Goal: Information Seeking & Learning: Learn about a topic

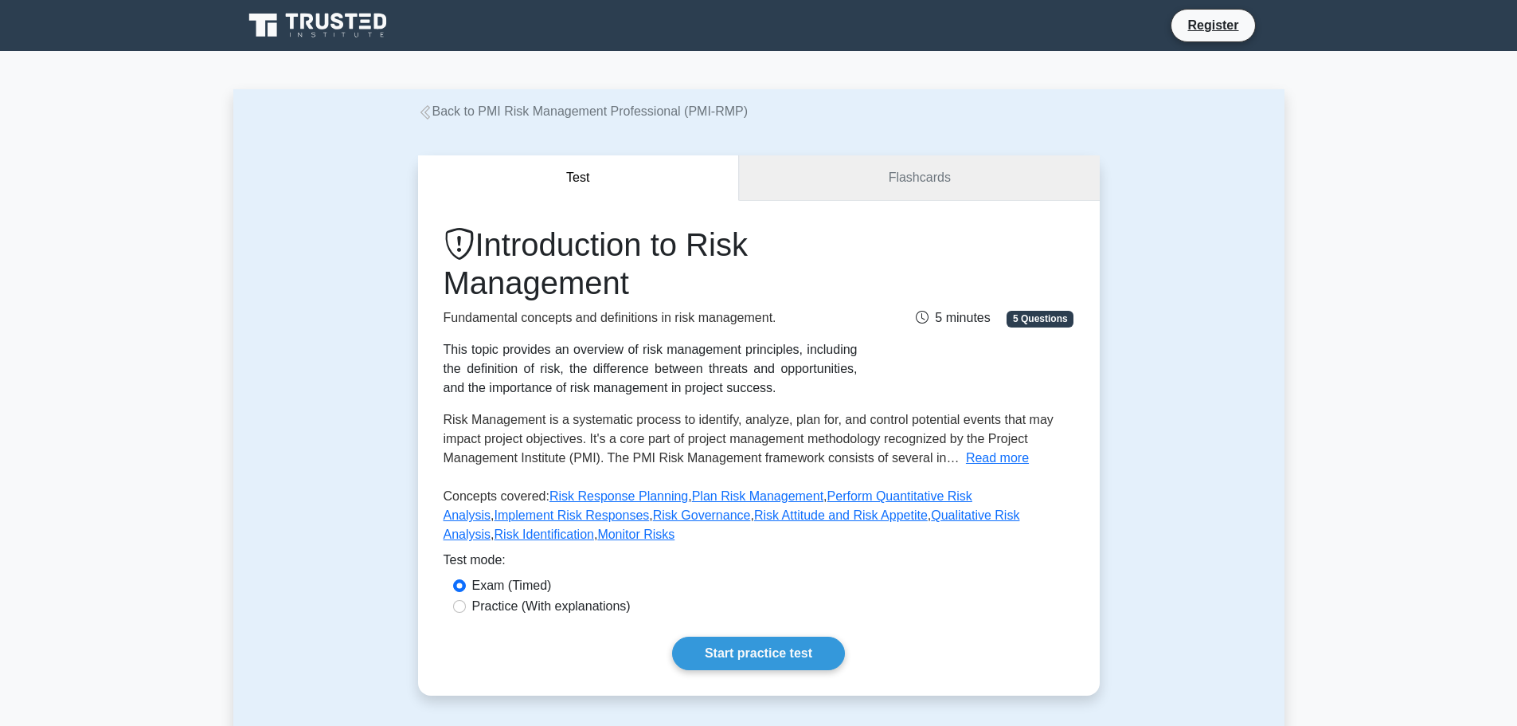
click at [941, 185] on link "Flashcards" at bounding box center [919, 177] width 360 height 45
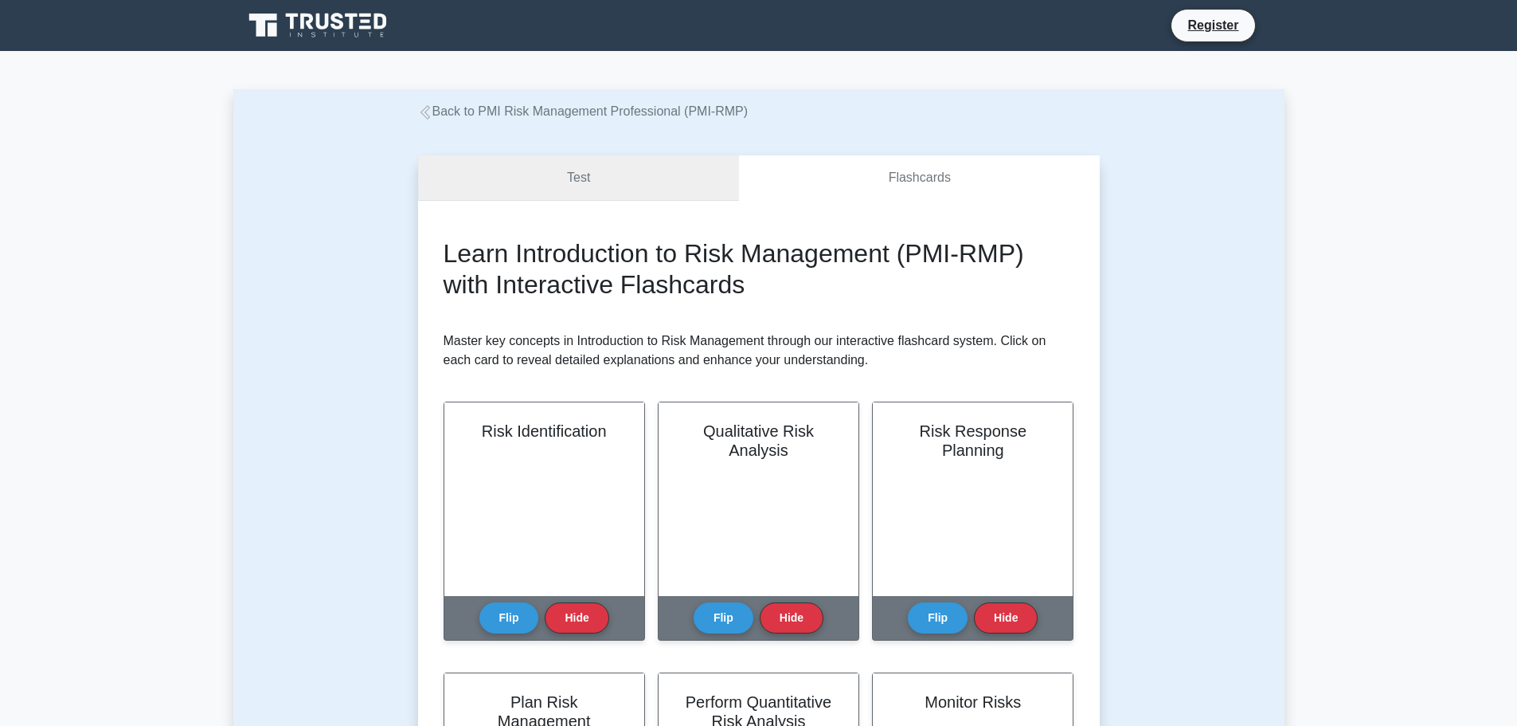
click at [630, 172] on link "Test" at bounding box center [579, 177] width 322 height 45
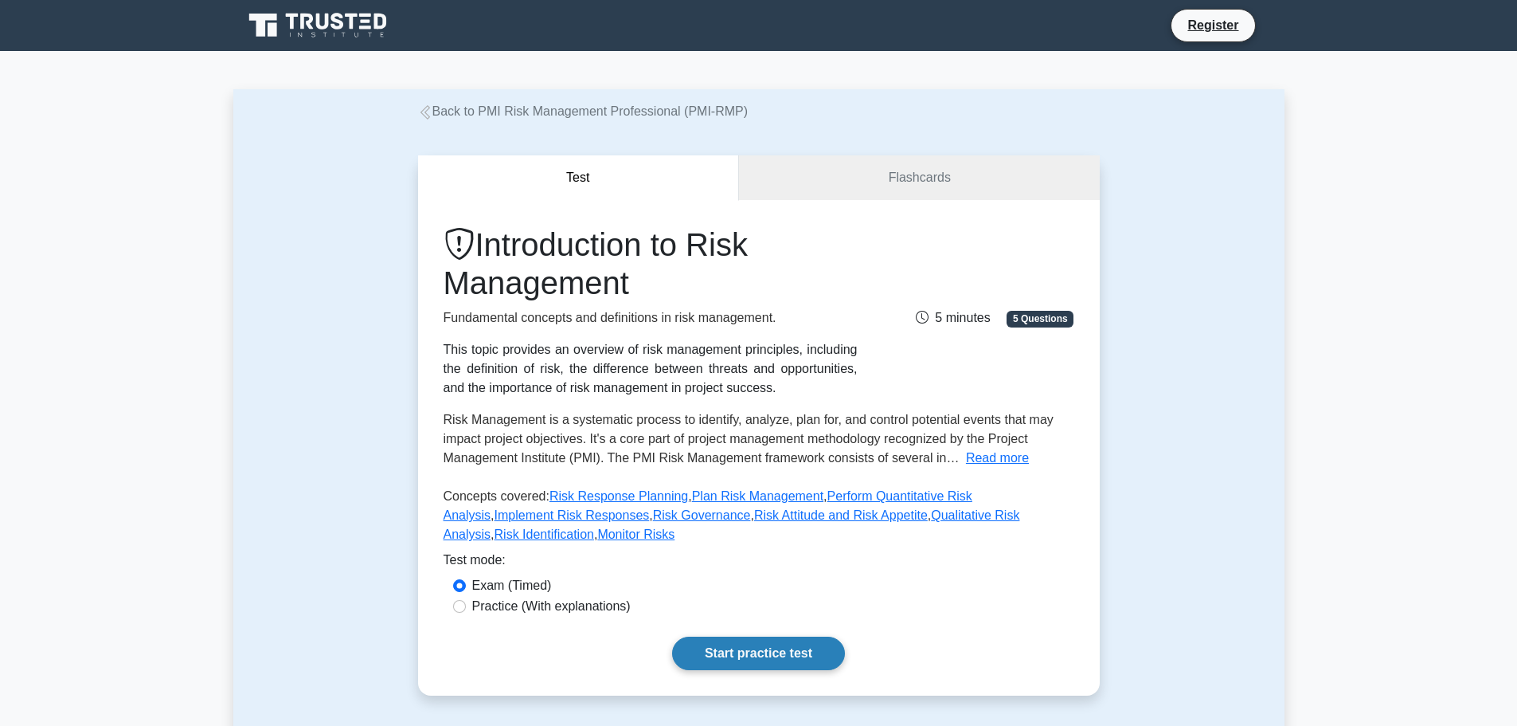
click at [777, 636] on link "Start practice test" at bounding box center [758, 652] width 173 height 33
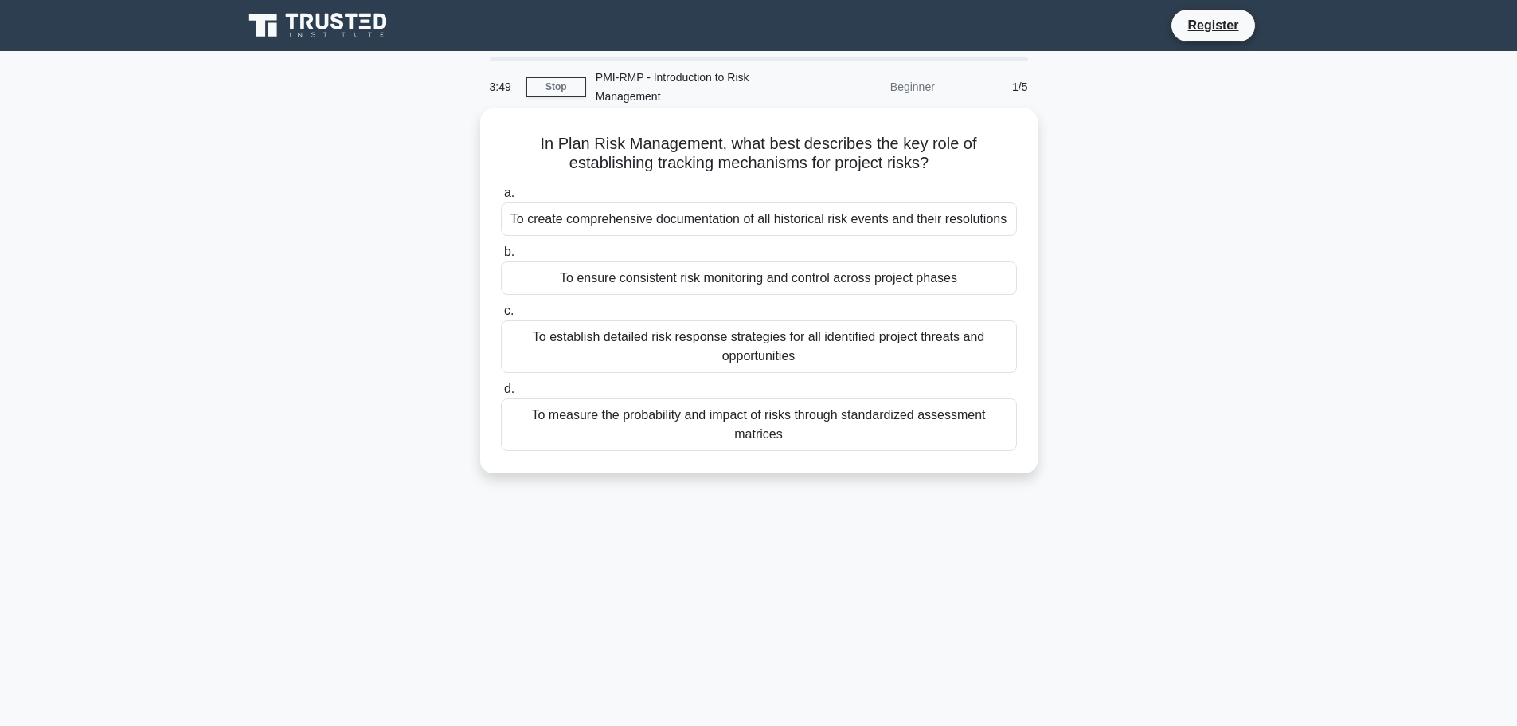
click at [853, 280] on div "To ensure consistent risk monitoring and control across project phases" at bounding box center [759, 277] width 516 height 33
click at [501, 257] on input "b. To ensure consistent risk monitoring and control across project phases" at bounding box center [501, 252] width 0 height 10
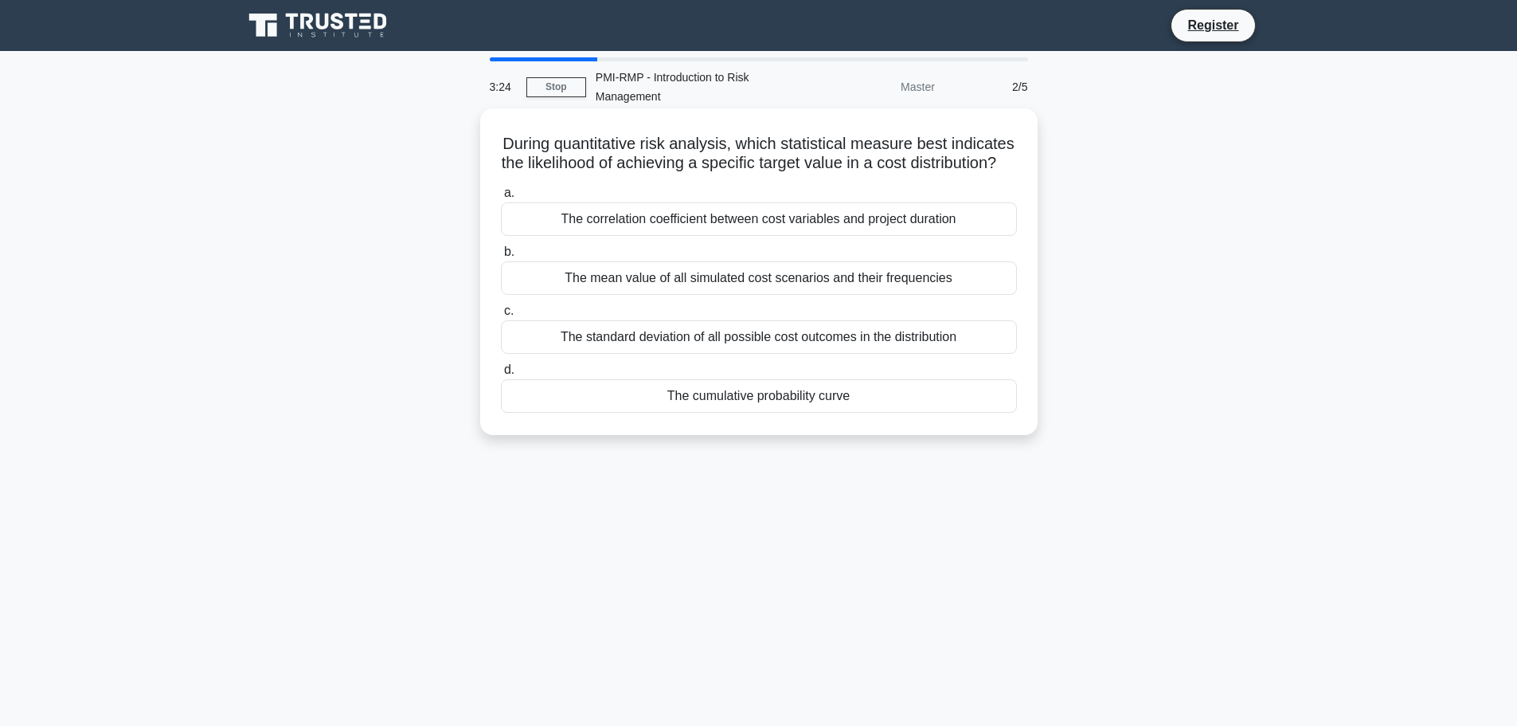
drag, startPoint x: 583, startPoint y: 143, endPoint x: 1004, endPoint y: 174, distance: 421.7
click at [1004, 174] on h5 "During quantitative risk analysis, which statistical measure best indicates the…" at bounding box center [758, 154] width 519 height 40
click at [821, 413] on div "The cumulative probability curve" at bounding box center [759, 395] width 516 height 33
click at [501, 375] on input "d. The cumulative probability curve" at bounding box center [501, 370] width 0 height 10
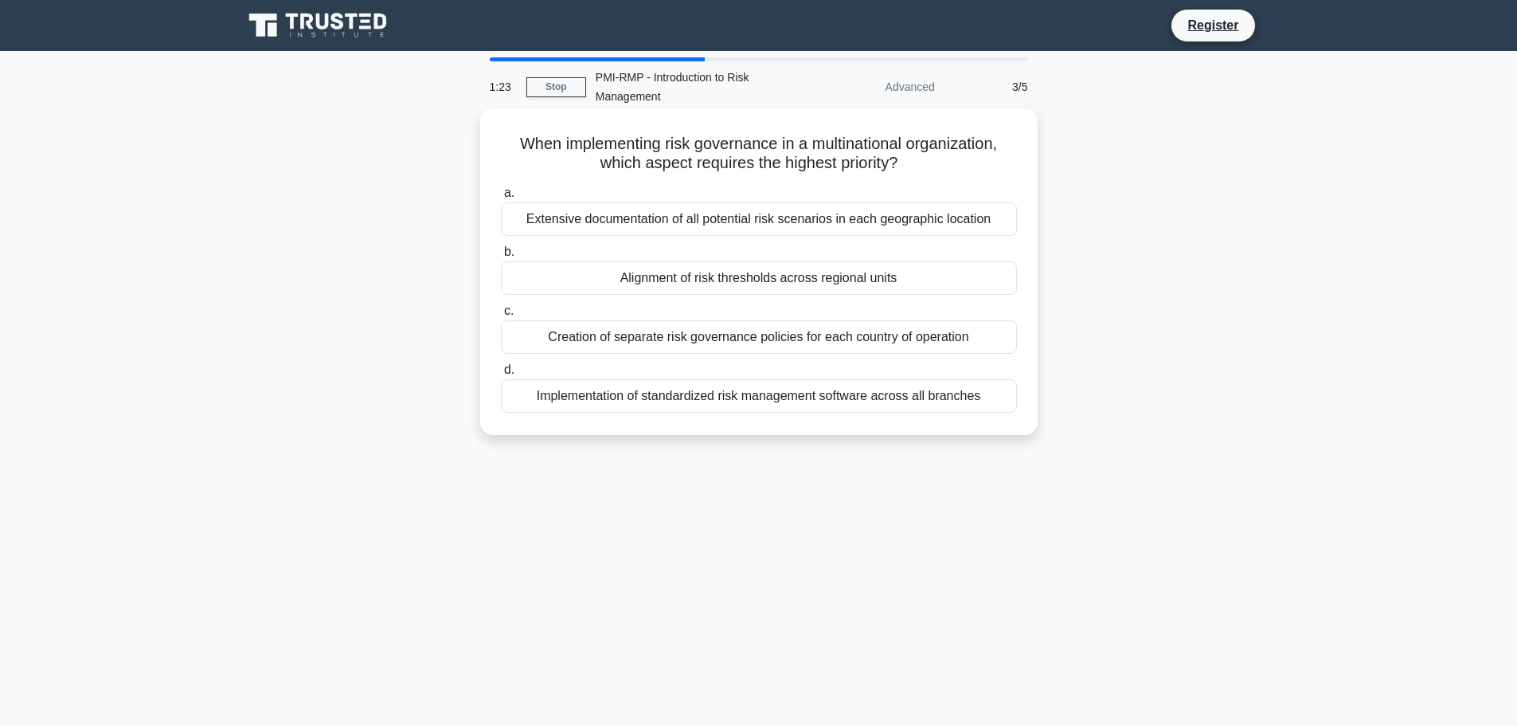
click at [895, 394] on div "Implementation of standardized risk management software across all branches" at bounding box center [759, 395] width 516 height 33
click at [501, 375] on input "d. Implementation of standardized risk management software across all branches" at bounding box center [501, 370] width 0 height 10
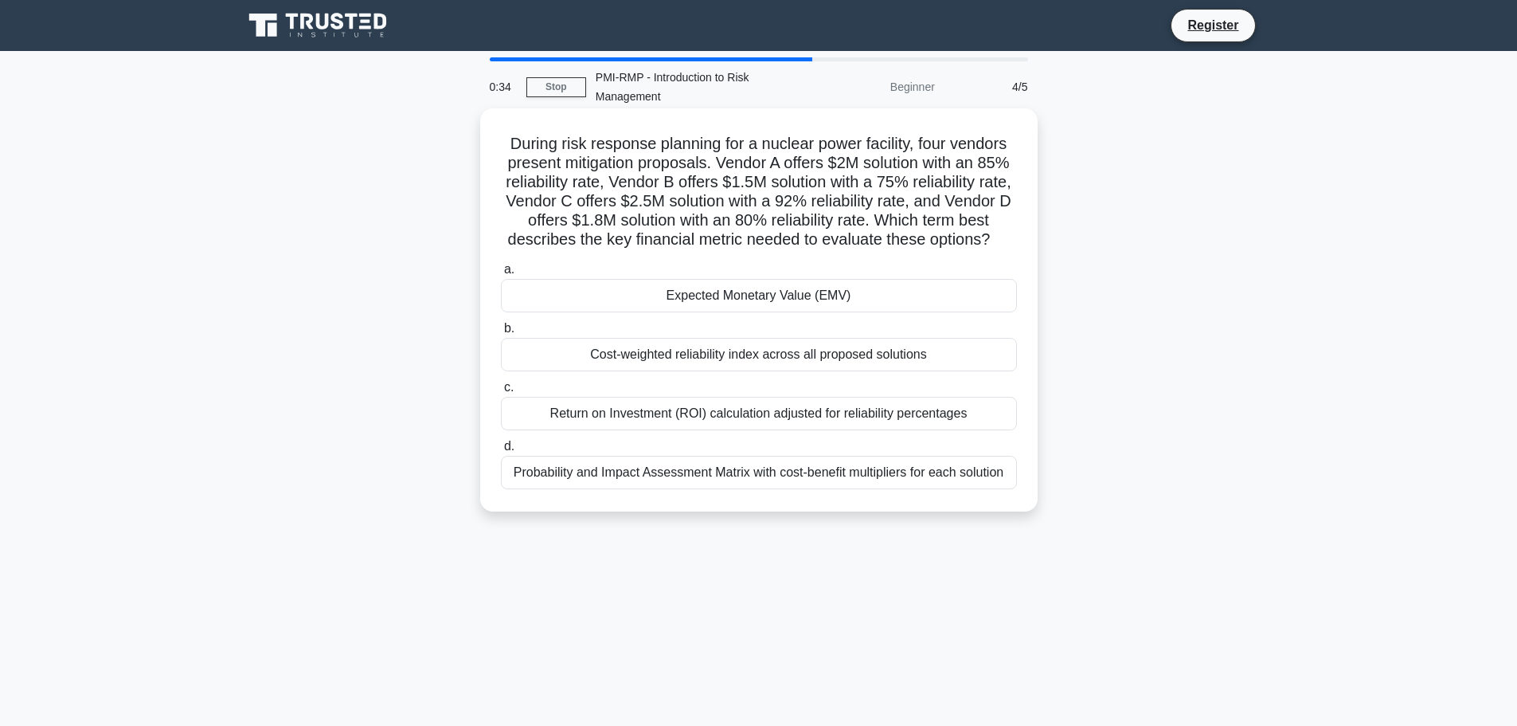
click at [954, 489] on div "Probability and Impact Assessment Matrix with cost-benefit multipliers for each…" at bounding box center [759, 472] width 516 height 33
click at [501, 452] on input "d. Probability and Impact Assessment Matrix with cost-benefit multipliers for e…" at bounding box center [501, 446] width 0 height 10
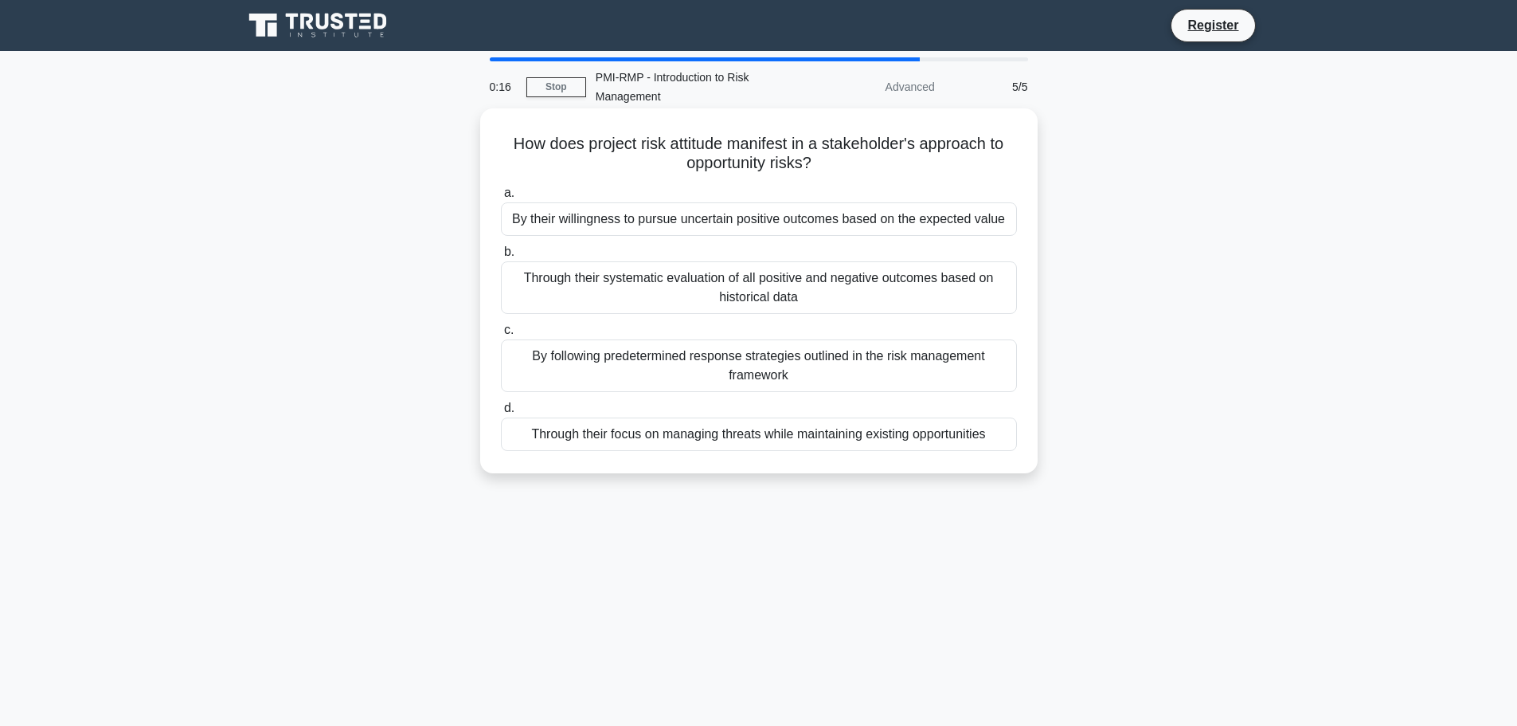
drag, startPoint x: 544, startPoint y: 148, endPoint x: 991, endPoint y: 155, distance: 446.9
click at [991, 155] on h5 "How does project risk attitude manifest in a stakeholder's approach to opportun…" at bounding box center [758, 154] width 519 height 40
click at [718, 221] on div "By their willingness to pursue uncertain positive outcomes based on the expecte…" at bounding box center [759, 218] width 516 height 33
click at [501, 198] on input "a. By their willingness to pursue uncertain positive outcomes based on the expe…" at bounding box center [501, 193] width 0 height 10
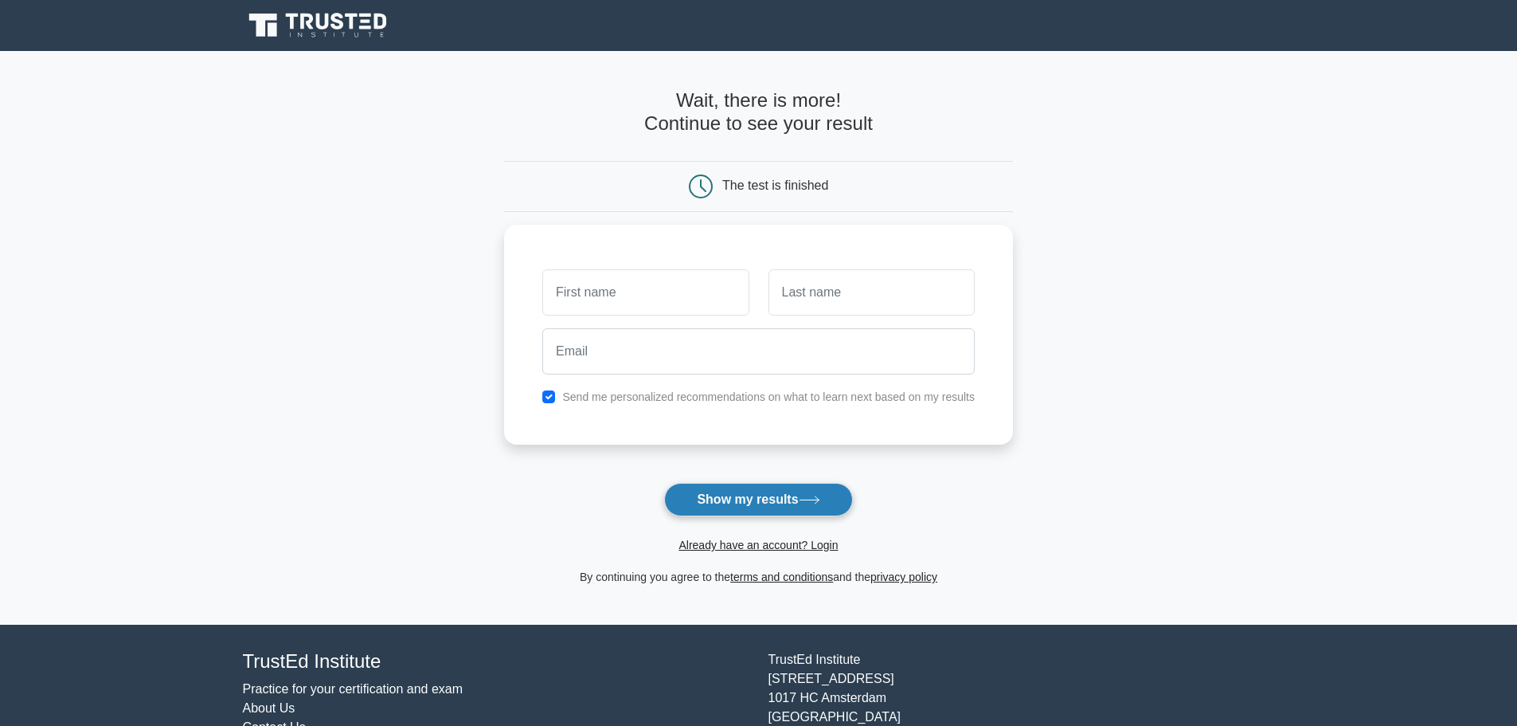
click at [759, 505] on button "Show my results" at bounding box center [758, 499] width 188 height 33
type input "fhf"
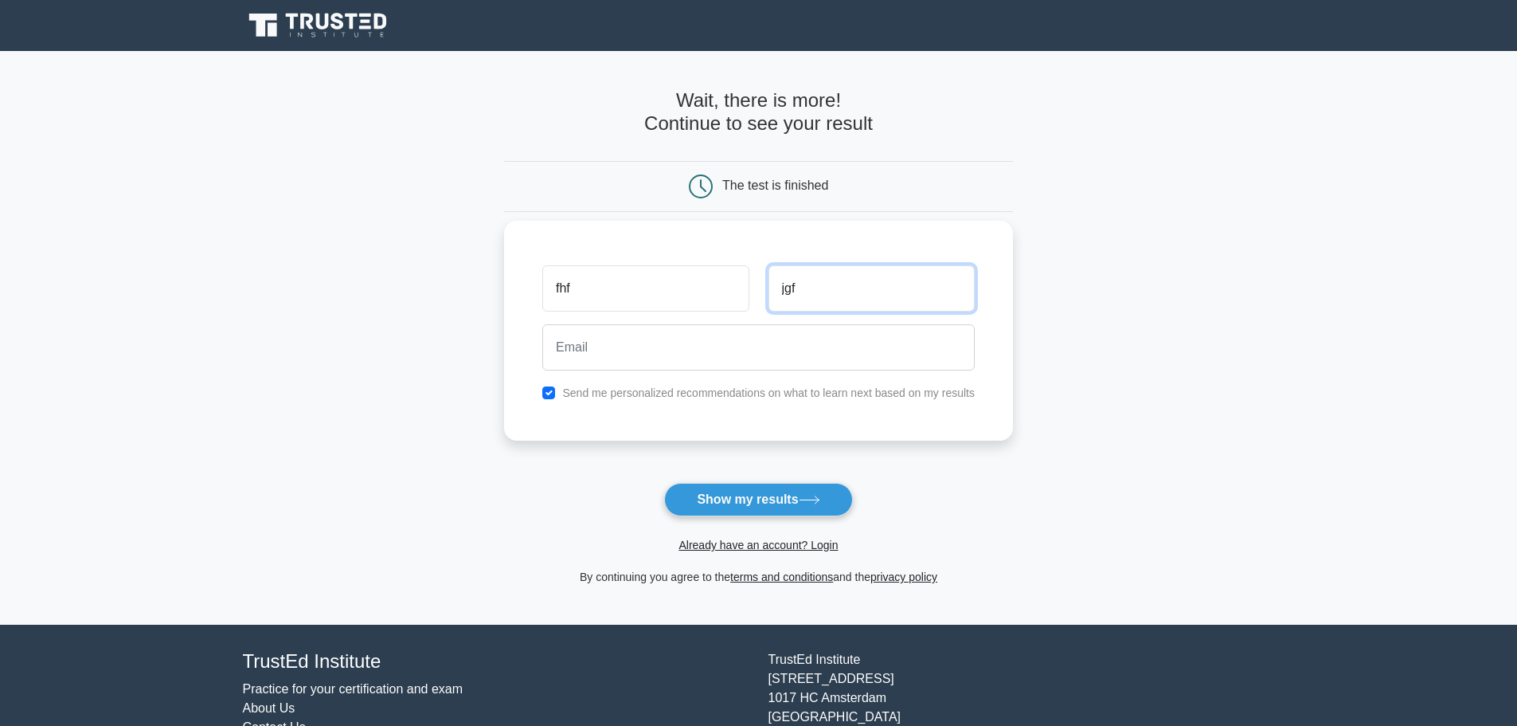
type input "jgf"
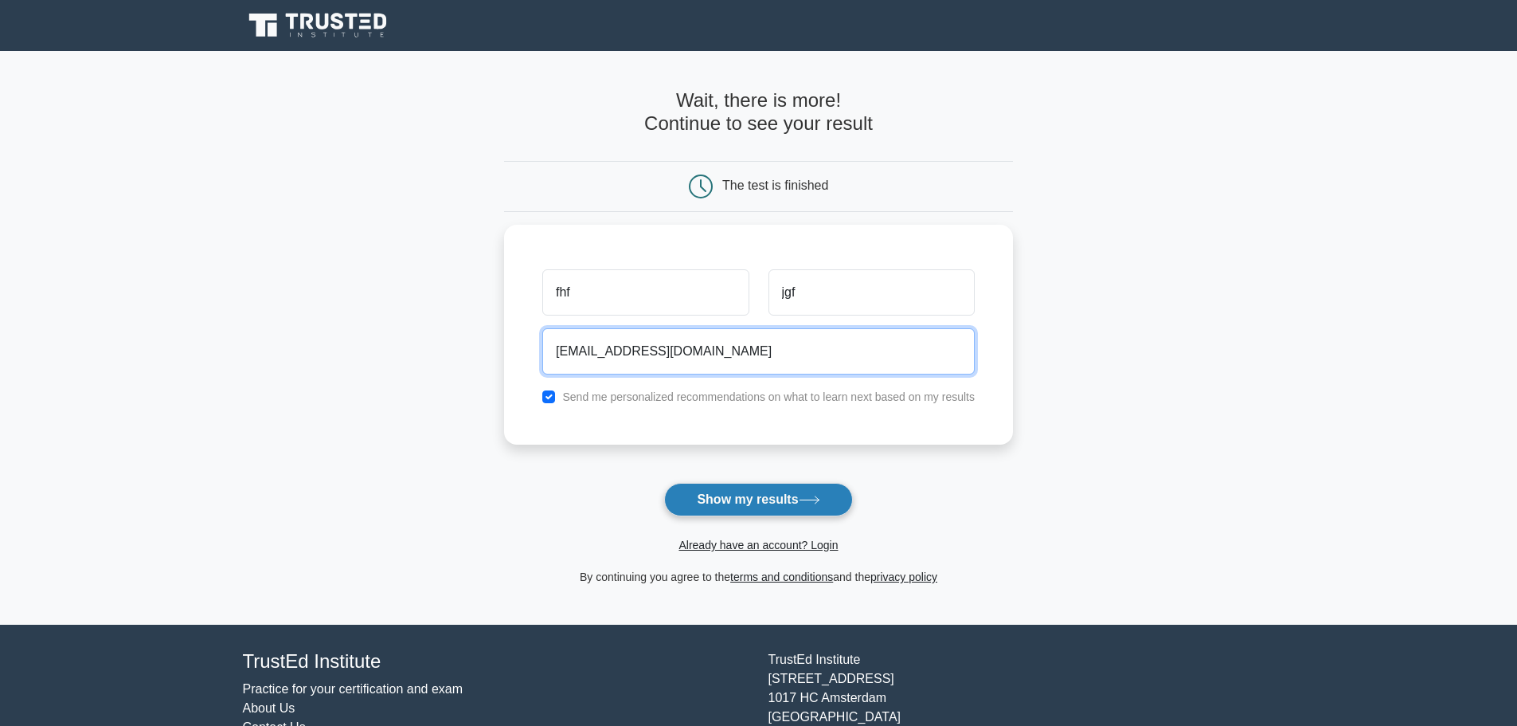
type input "tdyddcfuf@gmail.com"
click at [777, 498] on button "Show my results" at bounding box center [758, 499] width 188 height 33
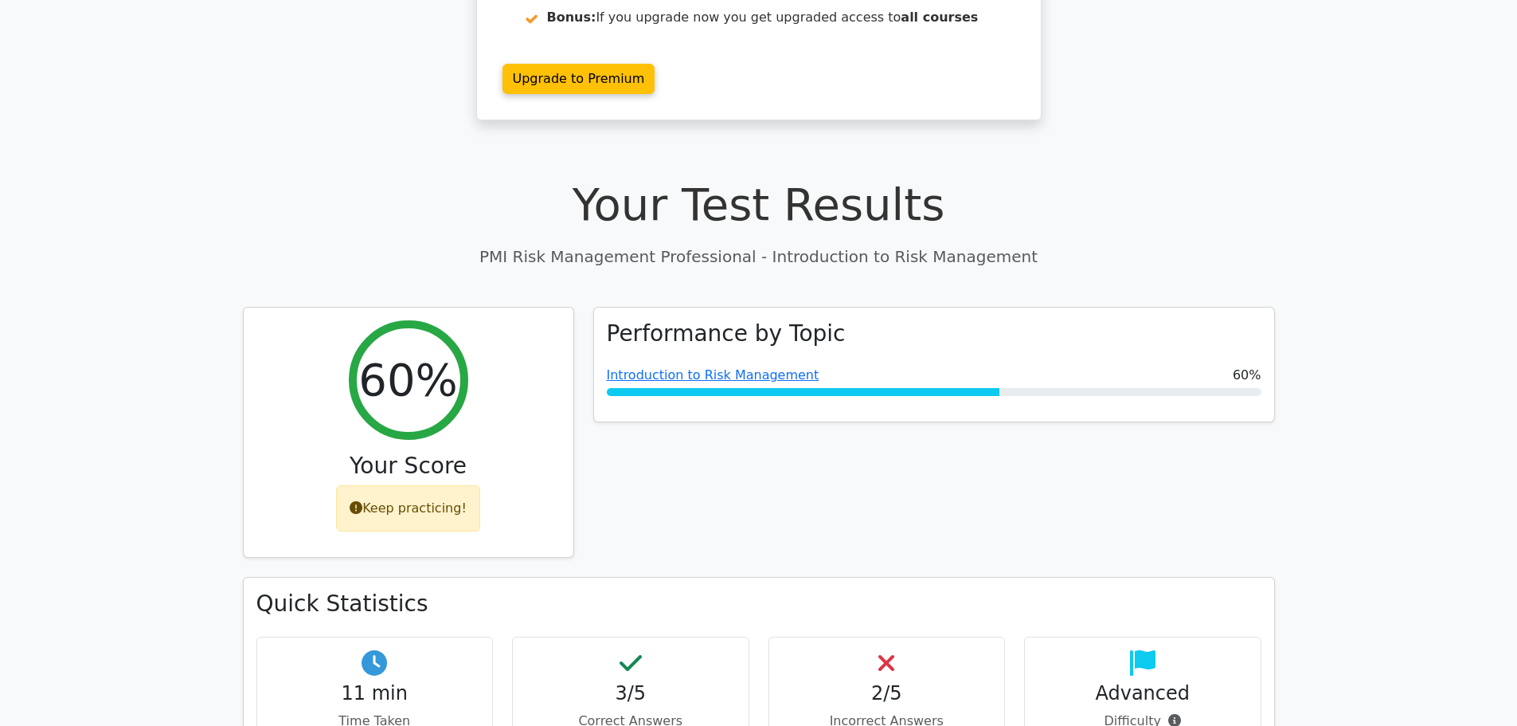
scroll to position [319, 0]
